Goal: Transaction & Acquisition: Purchase product/service

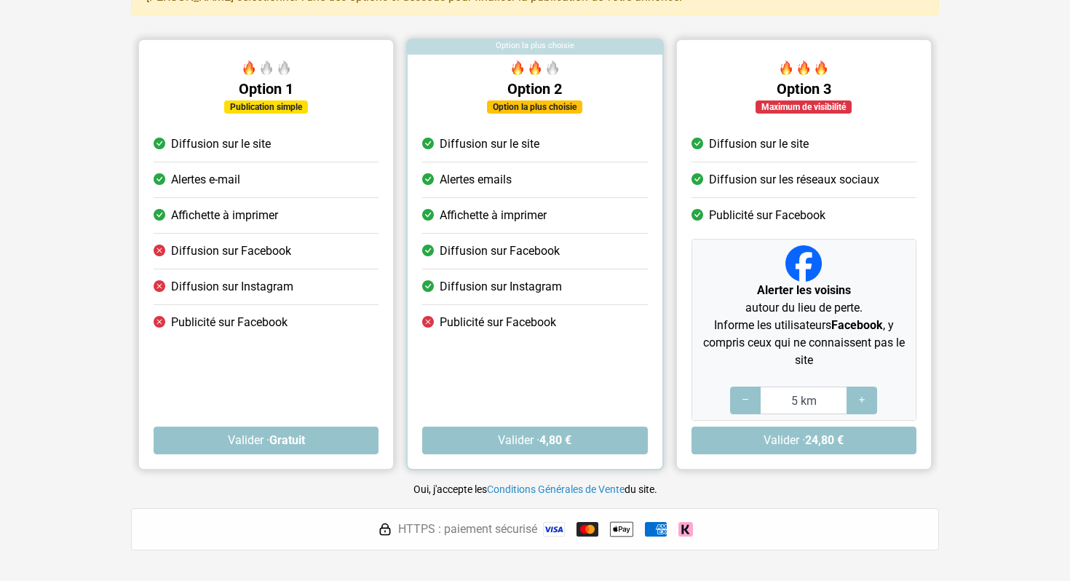
scroll to position [124, 0]
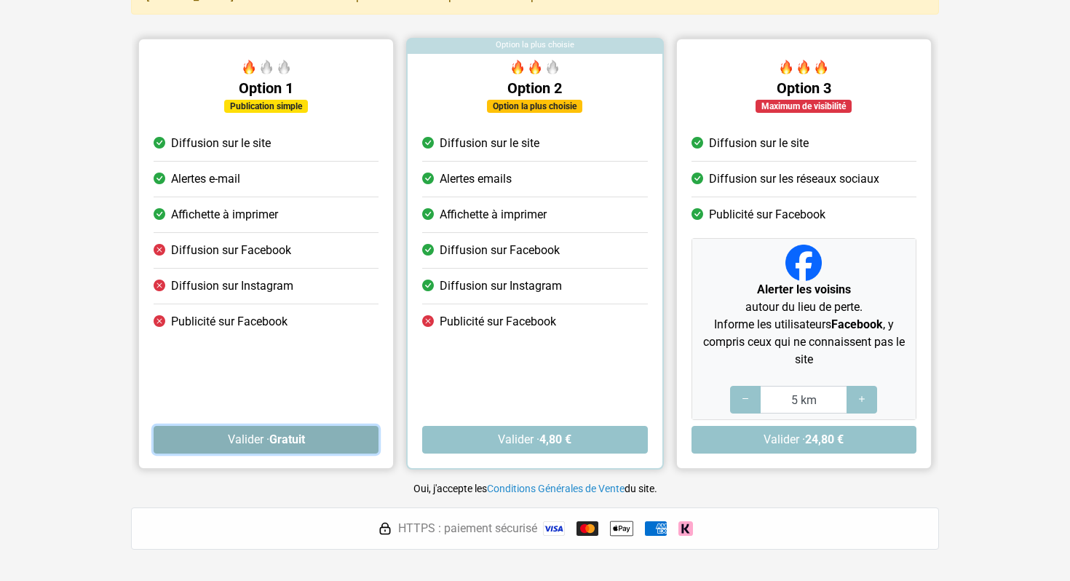
click at [221, 440] on button "Valider · Gratuit" at bounding box center [266, 440] width 225 height 28
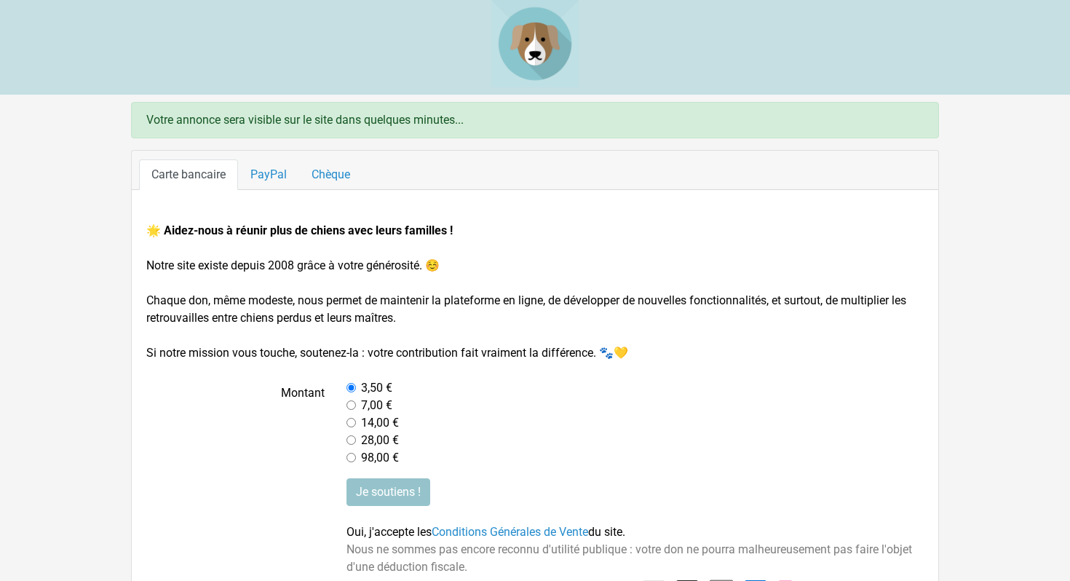
scroll to position [45, 0]
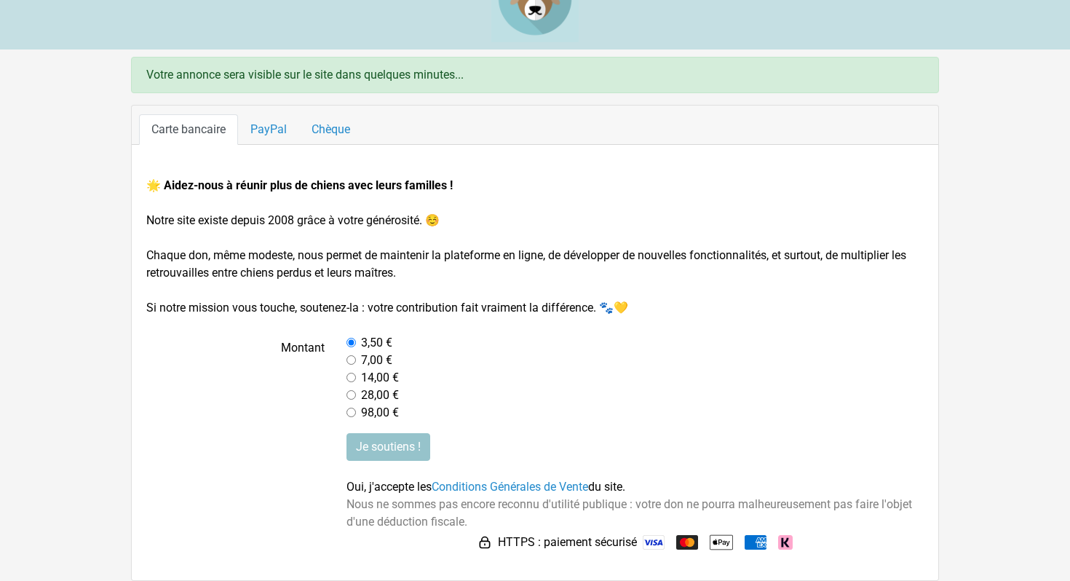
click at [350, 342] on input "radio" at bounding box center [351, 342] width 9 height 9
click at [428, 354] on div "7,00 €" at bounding box center [636, 360] width 578 height 17
click at [271, 140] on link "PayPal" at bounding box center [268, 129] width 61 height 31
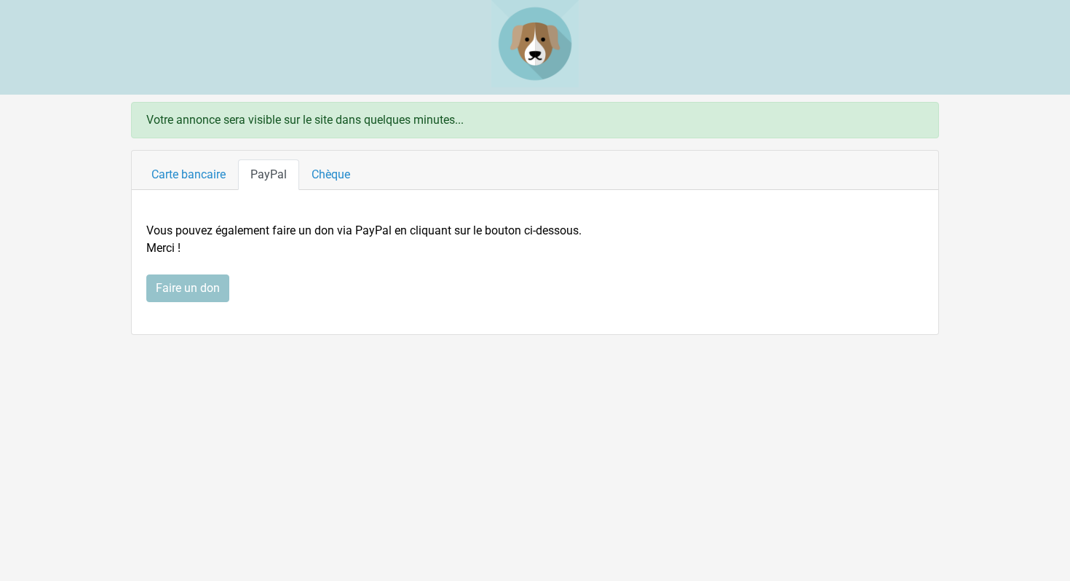
scroll to position [0, 0]
click at [202, 181] on link "Carte bancaire" at bounding box center [188, 174] width 99 height 31
